Goal: Task Accomplishment & Management: Use online tool/utility

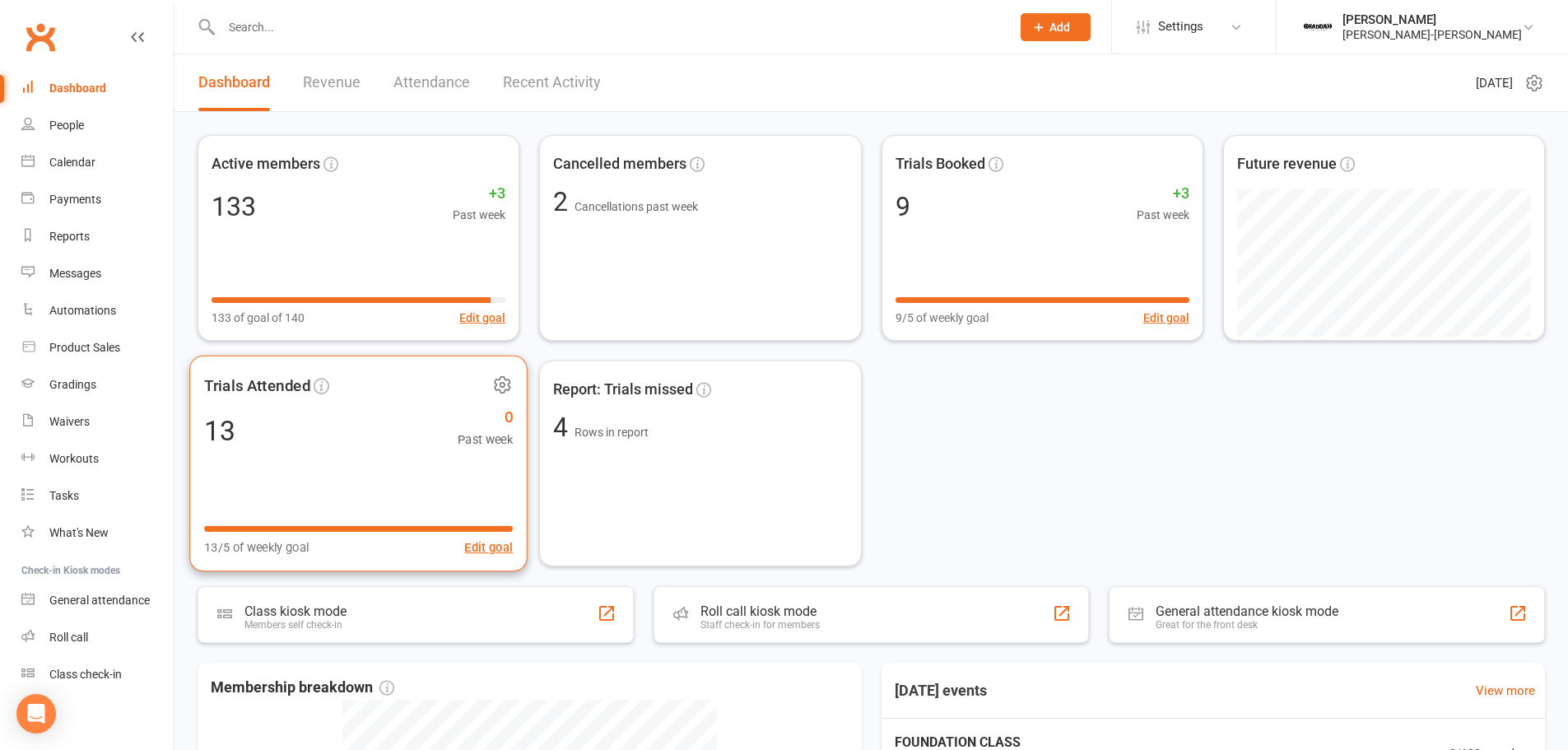
click at [271, 455] on div "Trials Attended 13 0 Past week 13/5 of weekly goal Edit goal" at bounding box center [358, 464] width 338 height 217
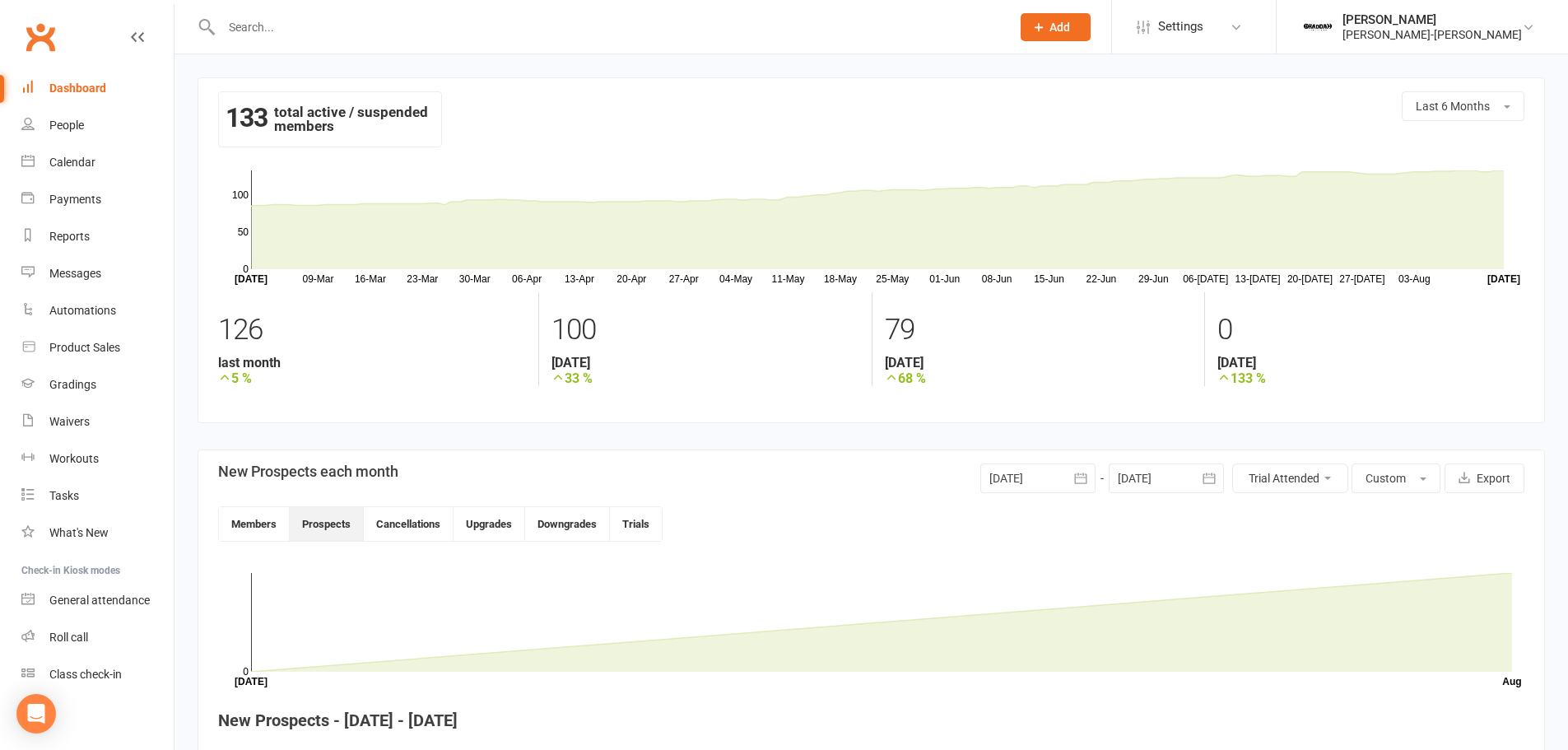
click at [1029, 474] on div at bounding box center [1037, 478] width 115 height 30
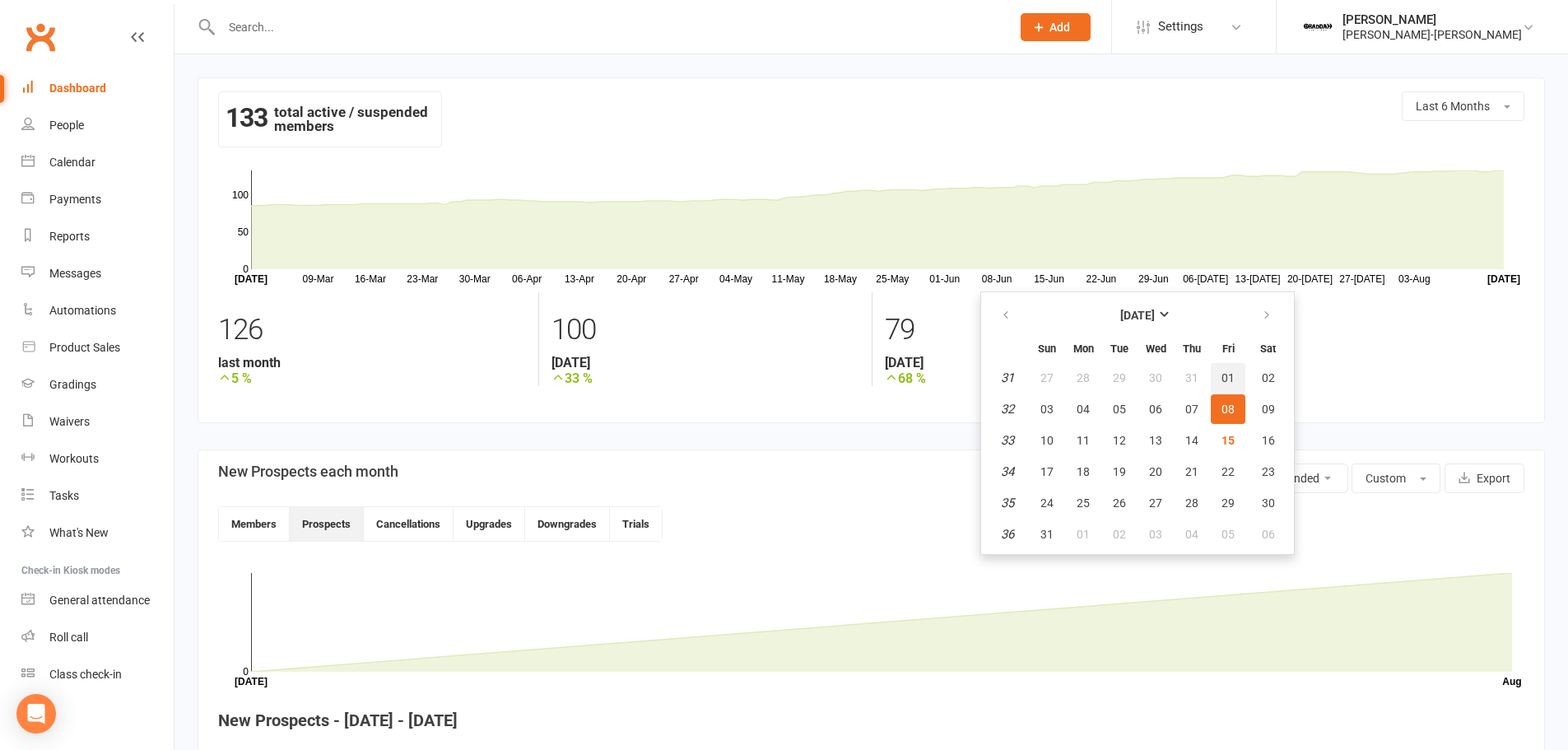
click at [1223, 379] on span "01" at bounding box center [1228, 376] width 13 height 13
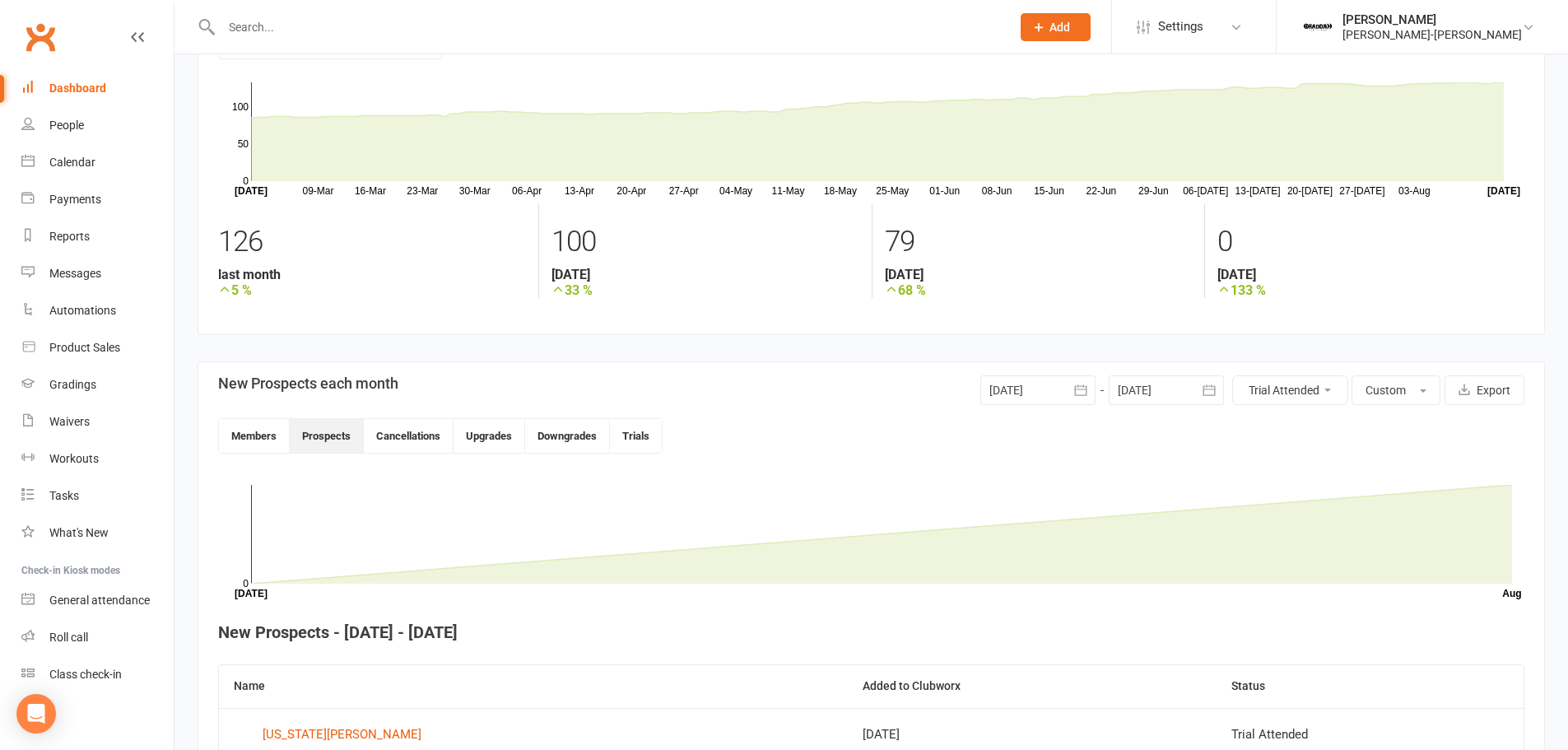
scroll to position [70, 0]
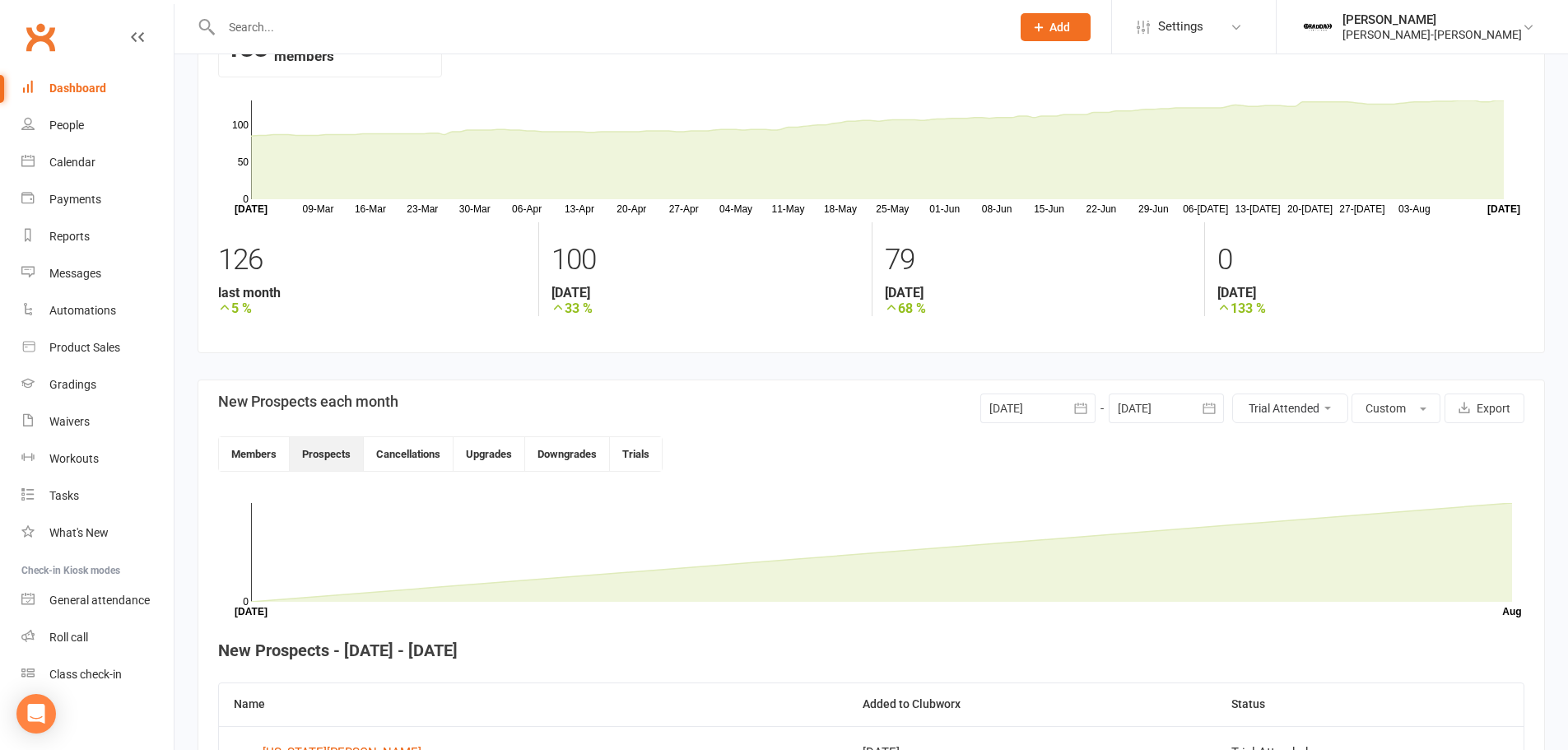
click at [1004, 406] on div at bounding box center [1037, 408] width 115 height 30
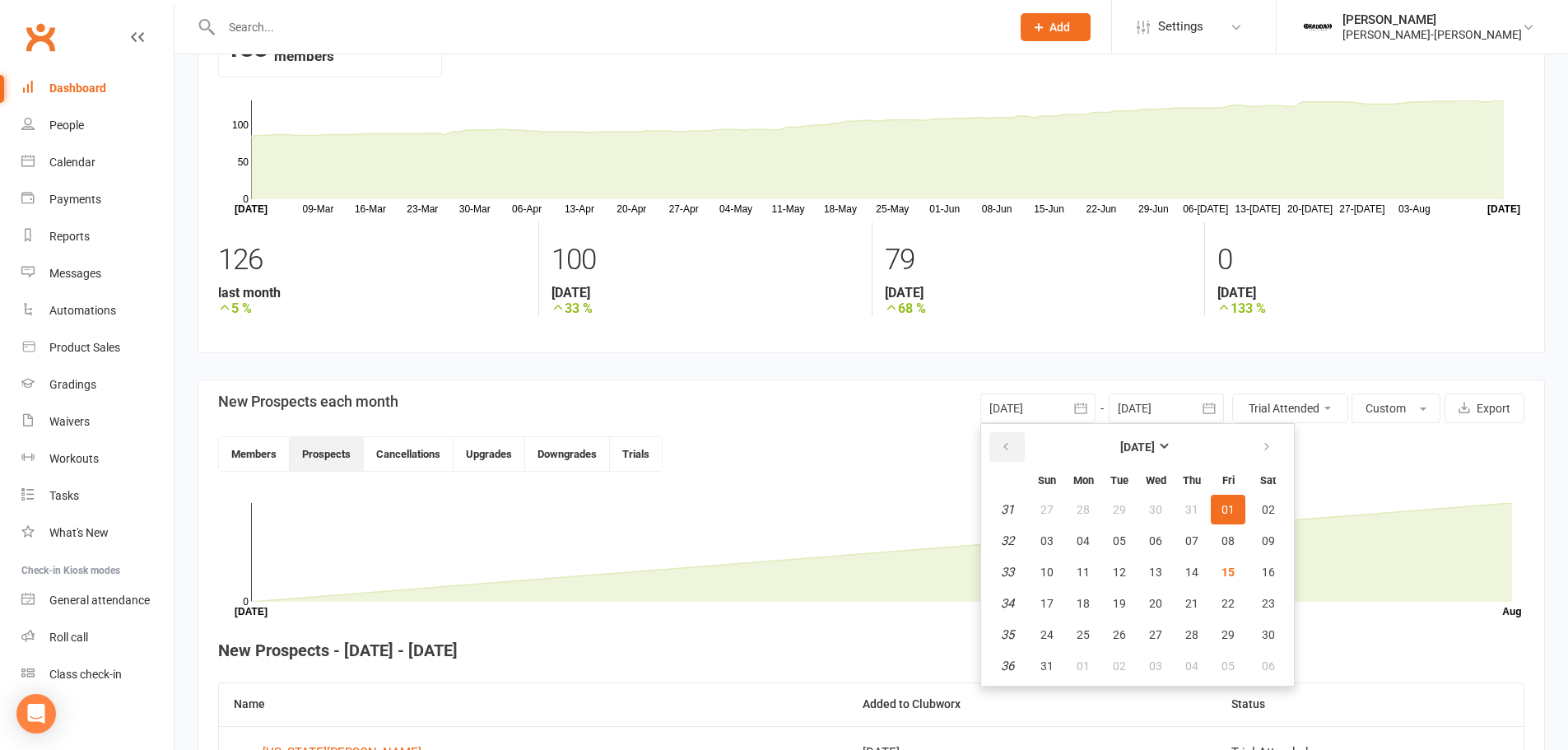
click at [1000, 449] on icon "button" at bounding box center [1006, 446] width 12 height 13
click at [1115, 509] on span "01" at bounding box center [1119, 509] width 13 height 13
type input "[DATE]"
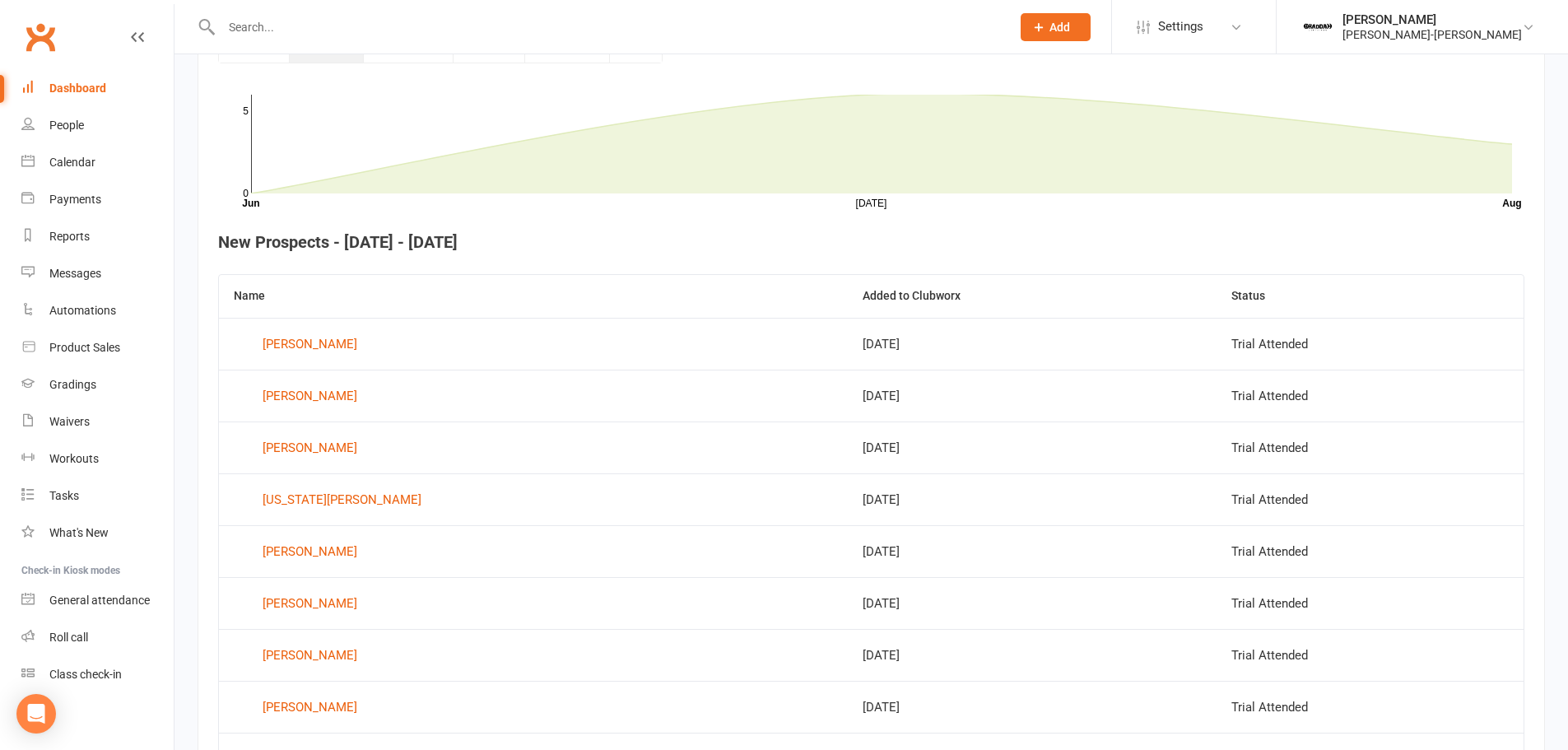
scroll to position [481, 0]
click at [99, 381] on link "Gradings" at bounding box center [98, 384] width 152 height 37
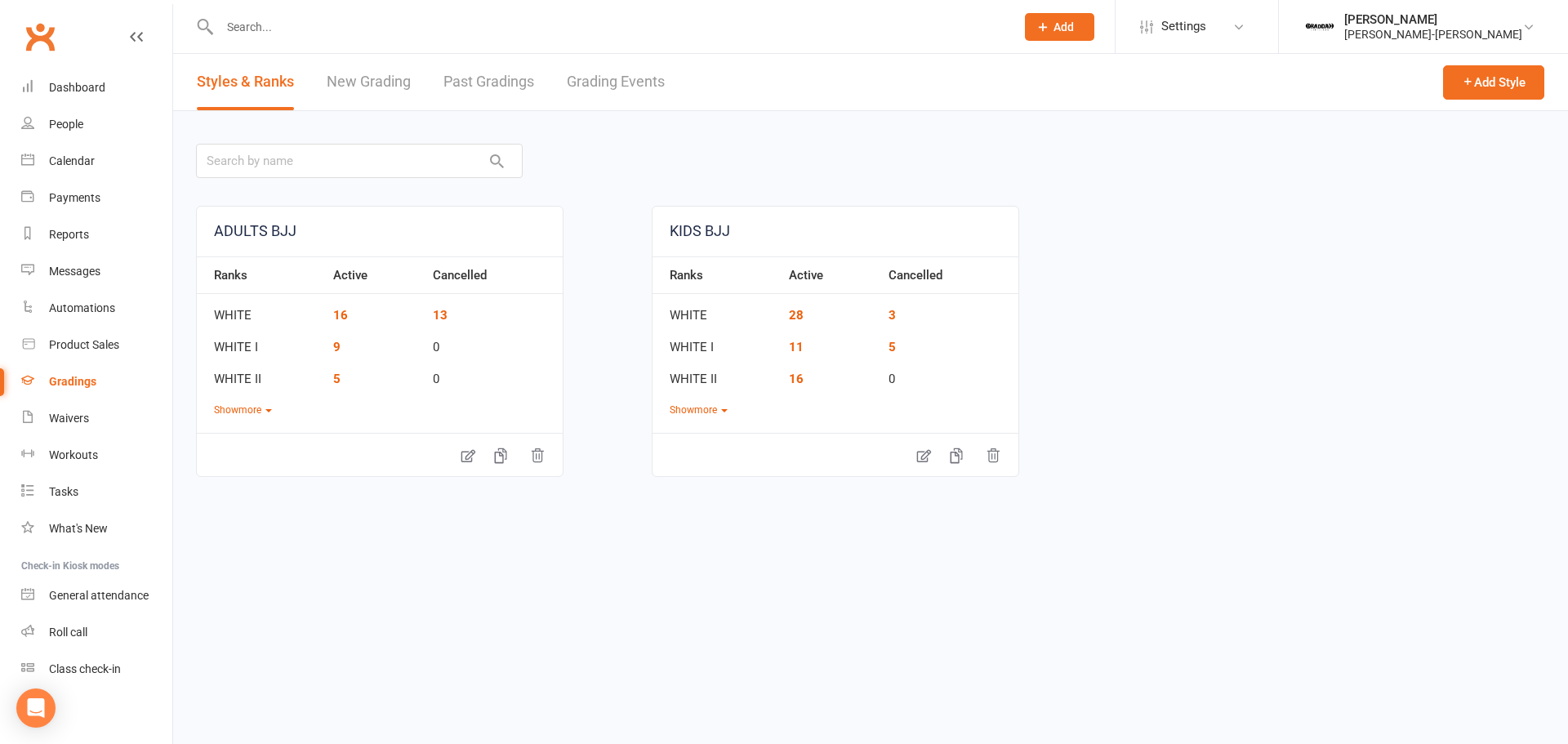
click at [382, 88] on link "New Grading" at bounding box center [369, 82] width 84 height 57
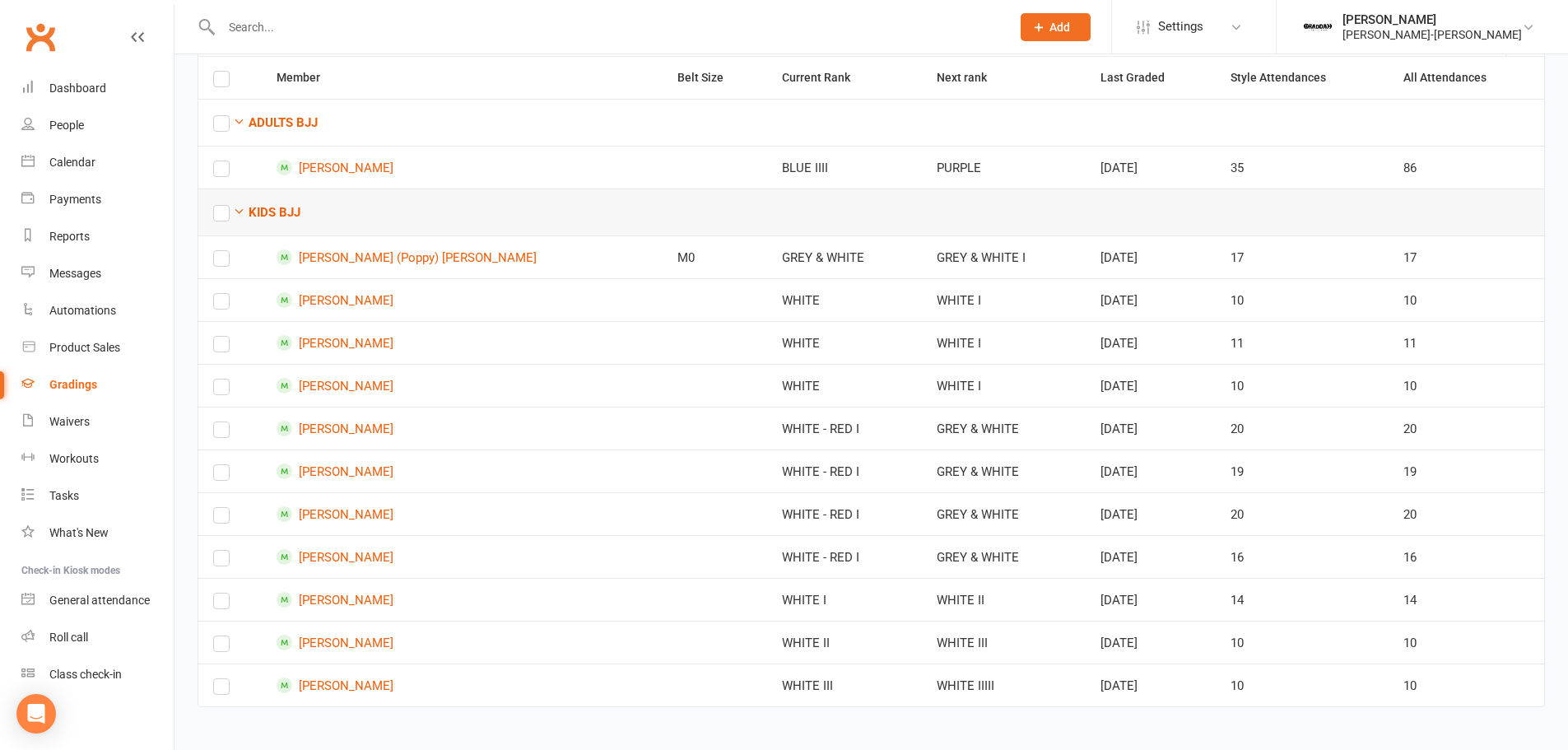
scroll to position [165, 0]
click at [230, 687] on td at bounding box center [230, 683] width 63 height 42
click at [214, 689] on label at bounding box center [221, 689] width 17 height 0
click at [214, 678] on input "checkbox" at bounding box center [221, 678] width 17 height 0
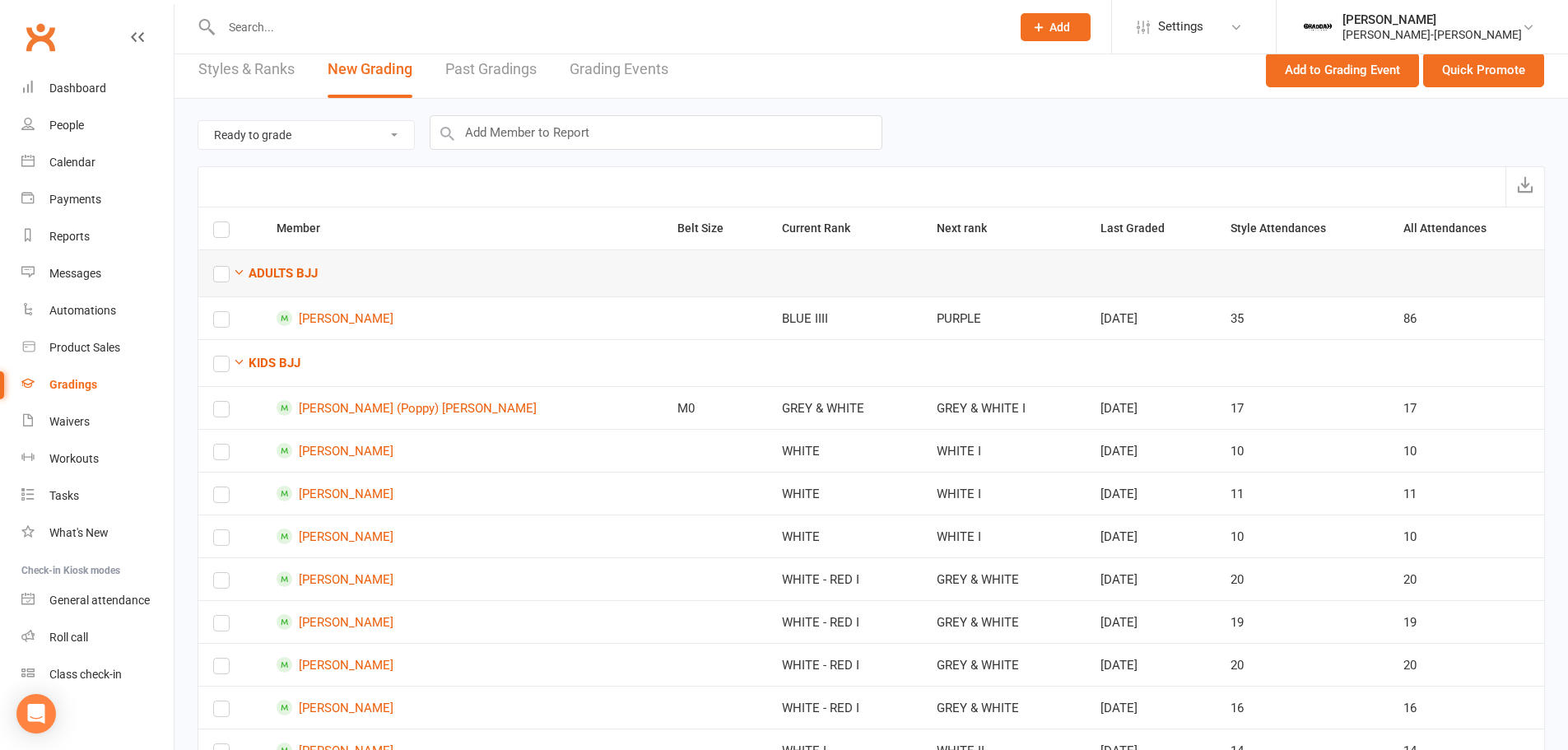
scroll to position [0, 0]
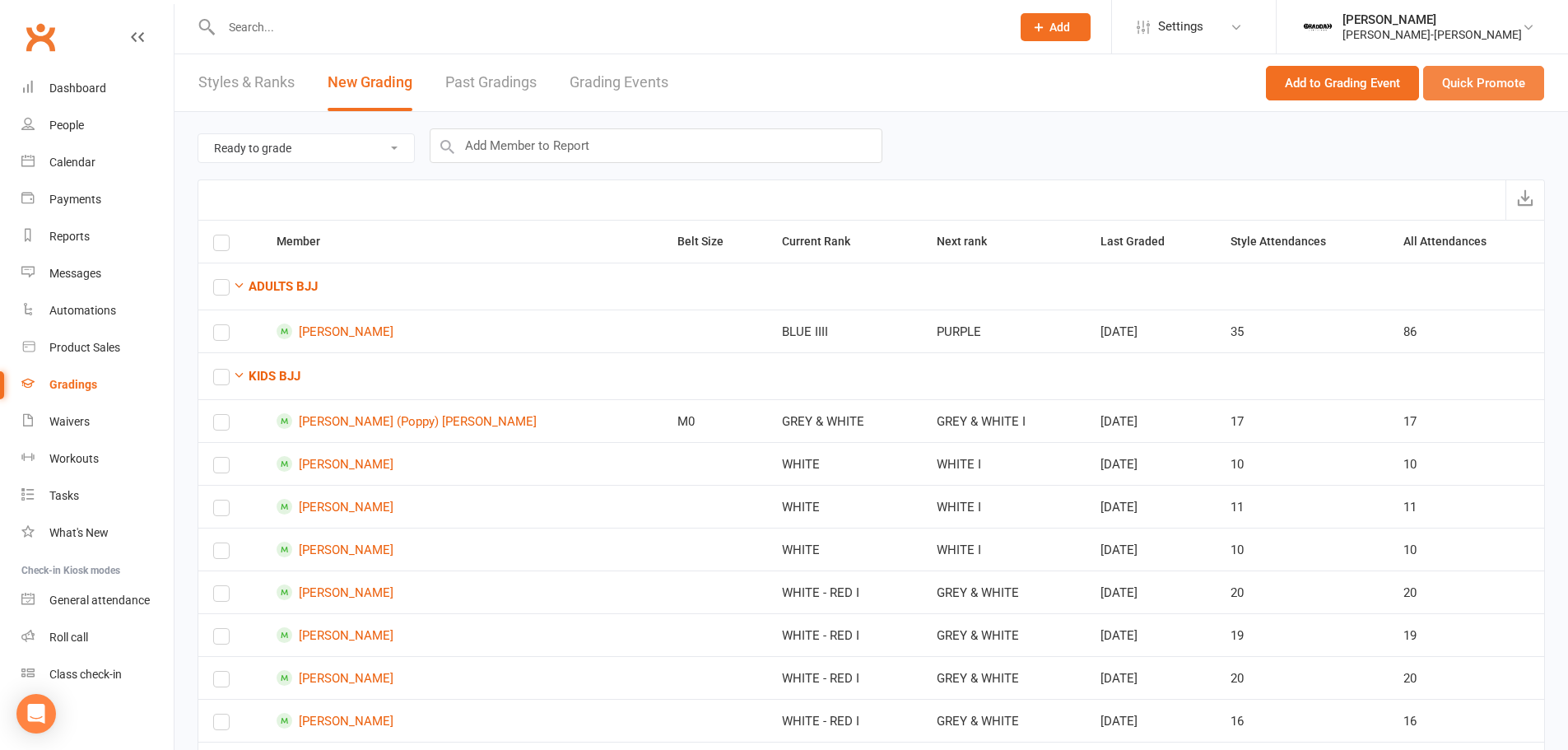
click at [1495, 78] on button "Quick Promote" at bounding box center [1483, 83] width 121 height 34
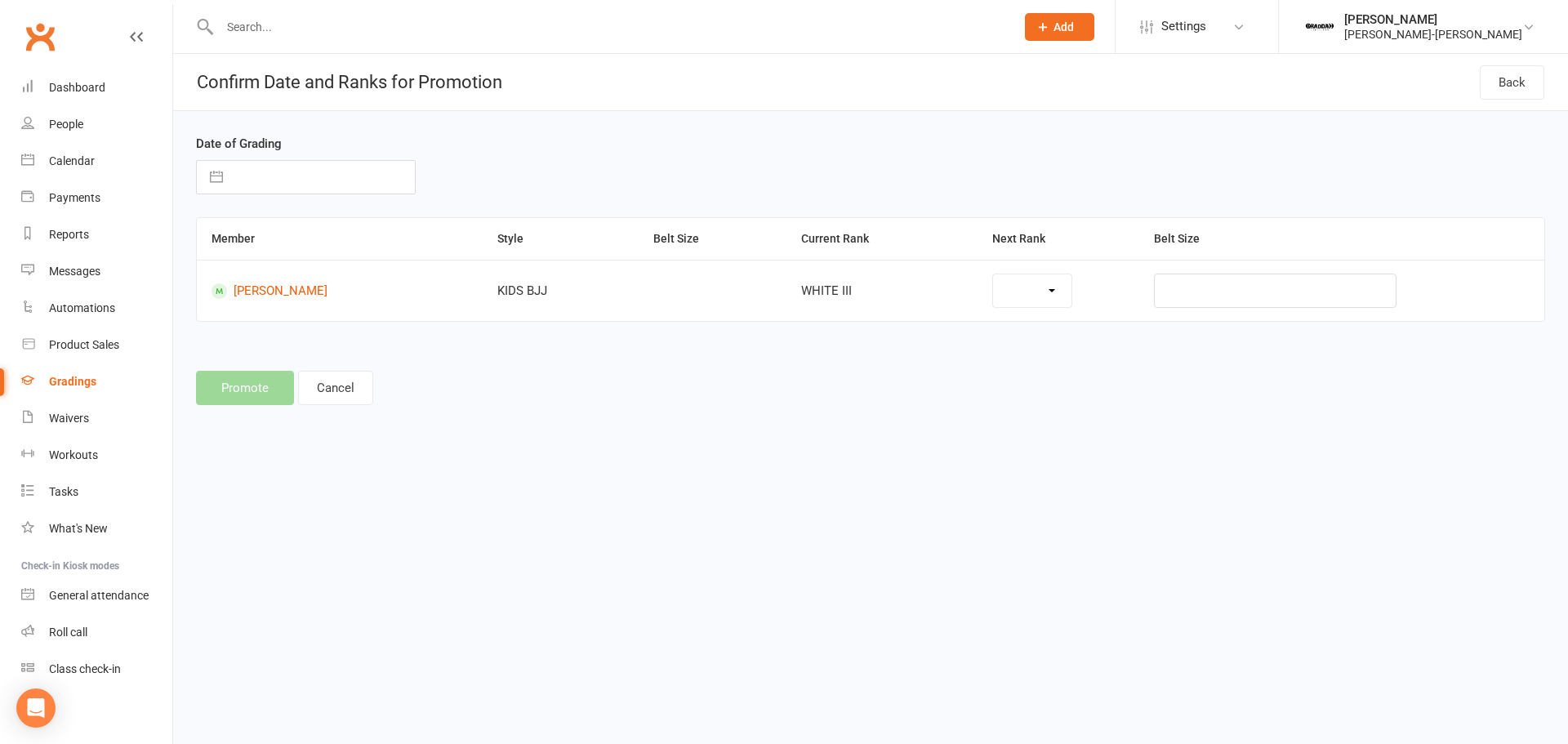
select select "37266"
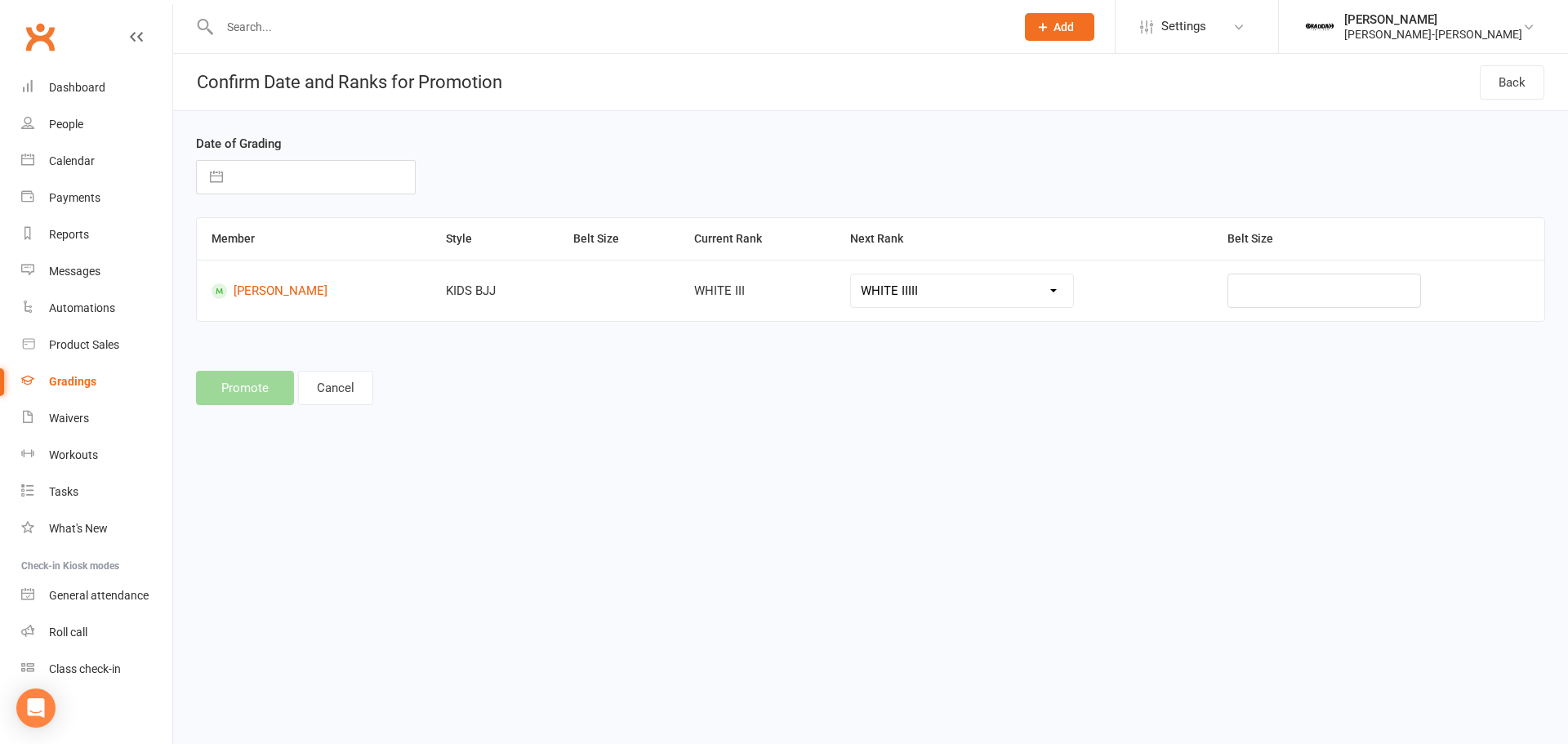
click at [294, 186] on input "text" at bounding box center [323, 176] width 184 height 32
select select "6"
select select "2025"
select select "7"
select select "2025"
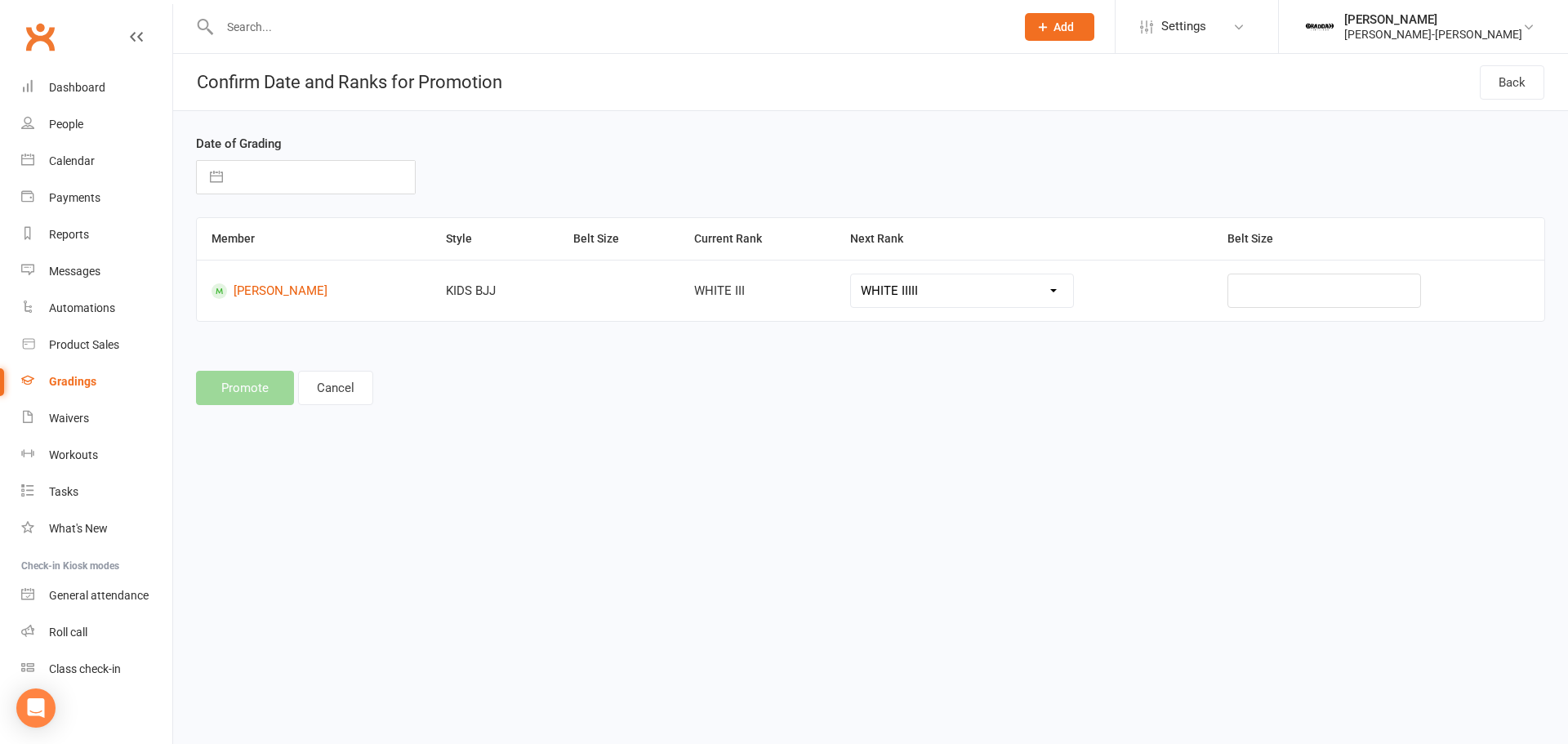
select select "8"
select select "2025"
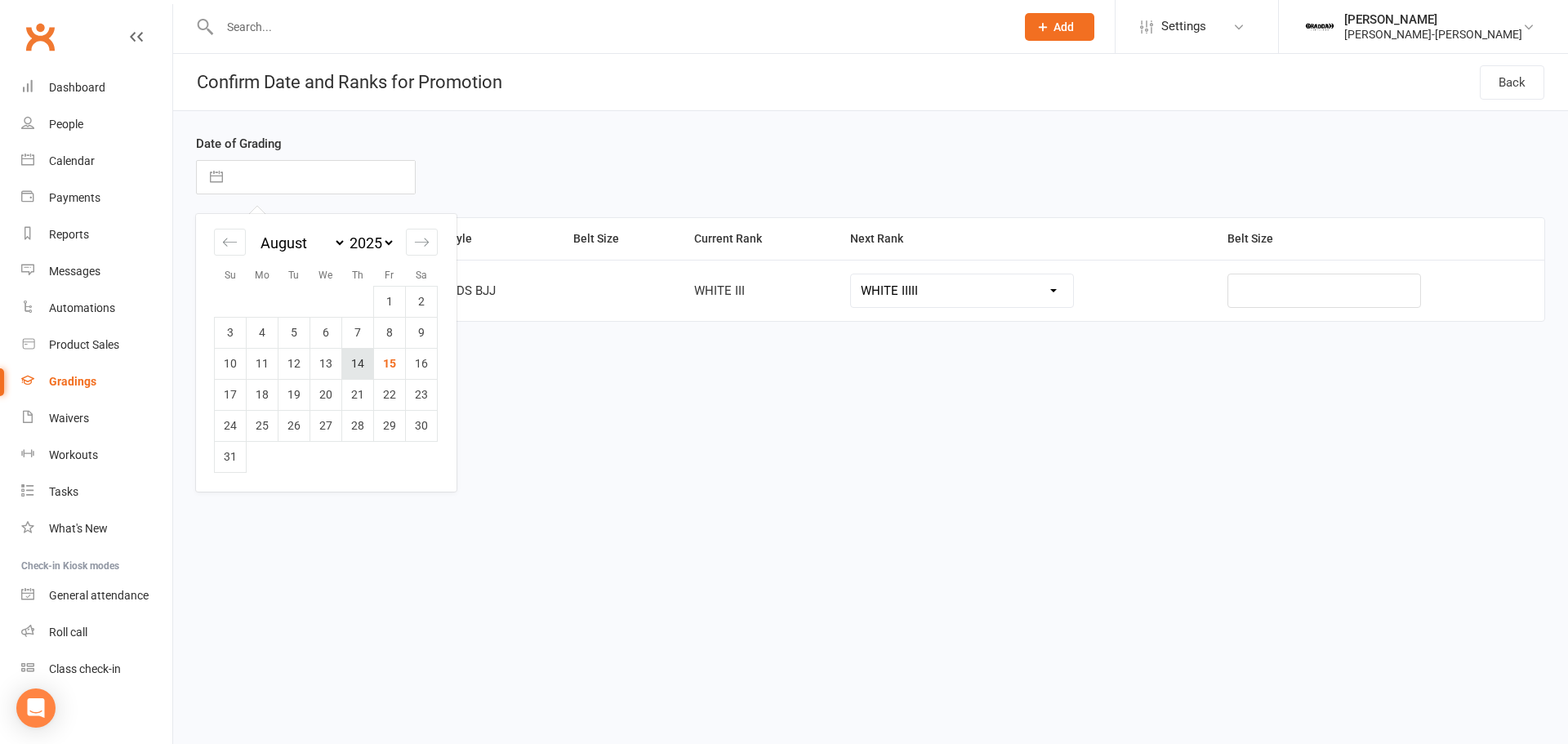
click at [351, 365] on td "14" at bounding box center [358, 364] width 32 height 31
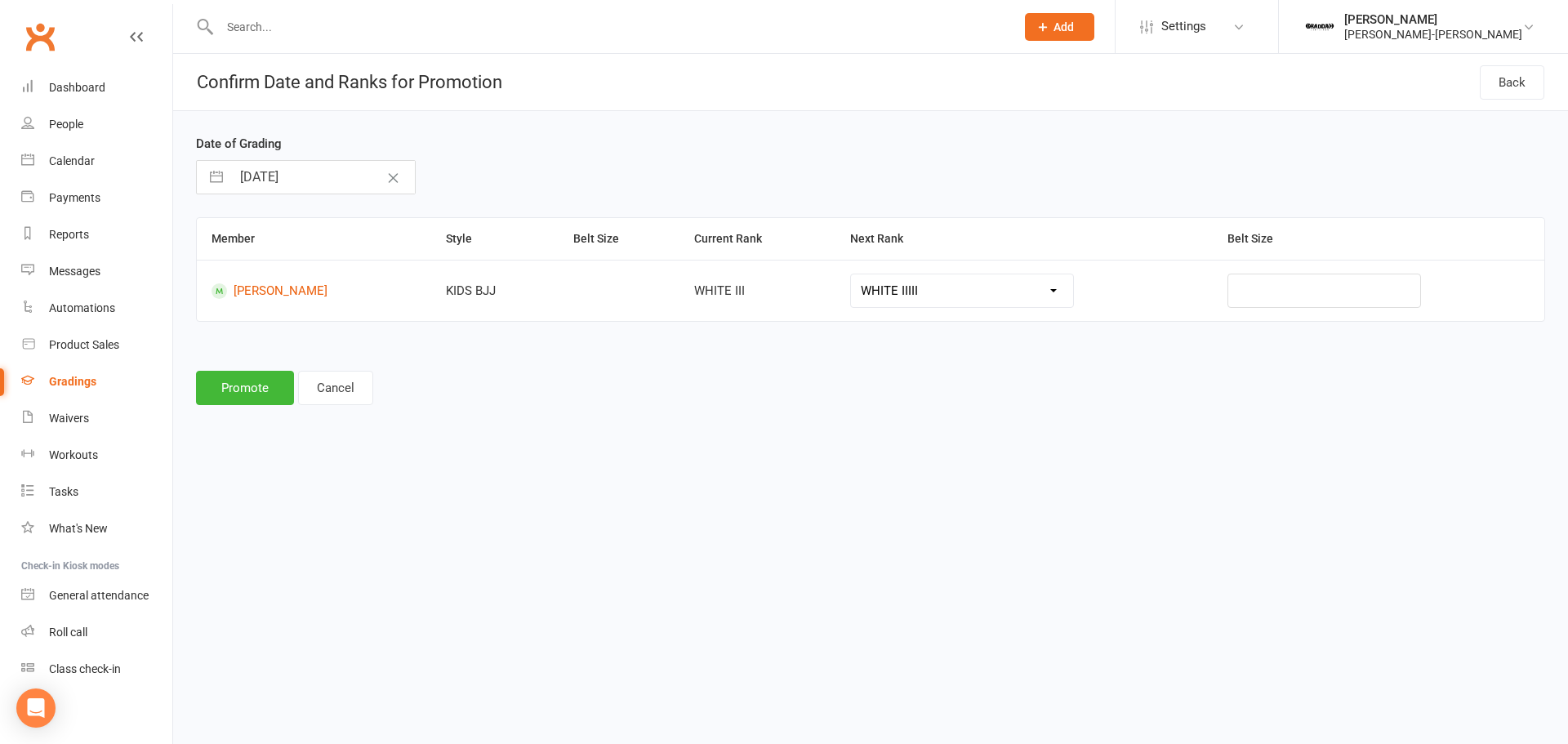
type input "[DATE]"
click at [225, 388] on button "Promote" at bounding box center [245, 387] width 98 height 34
